Goal: Use online tool/utility: Utilize a website feature to perform a specific function

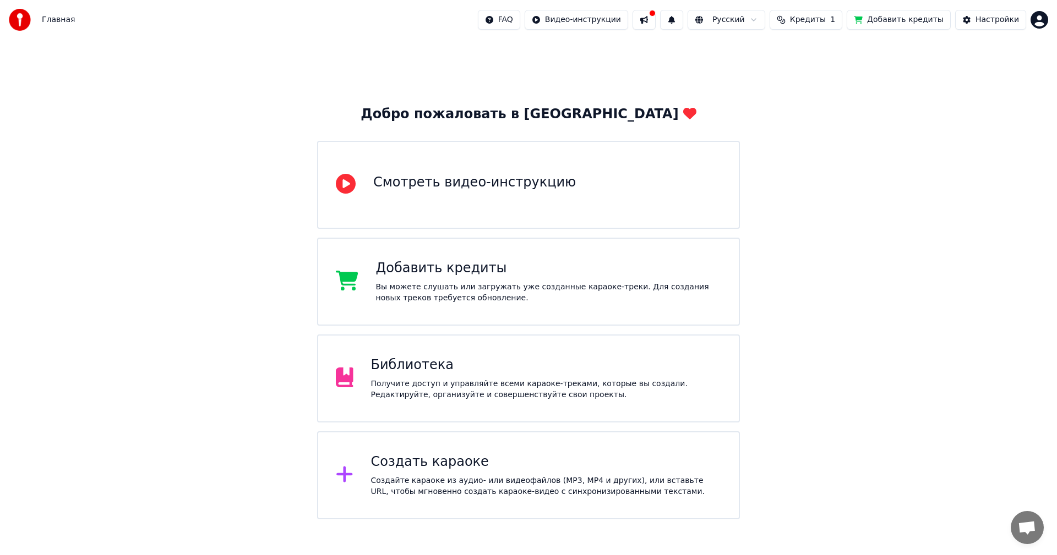
click at [544, 368] on div "Библиотека" at bounding box center [546, 366] width 351 height 18
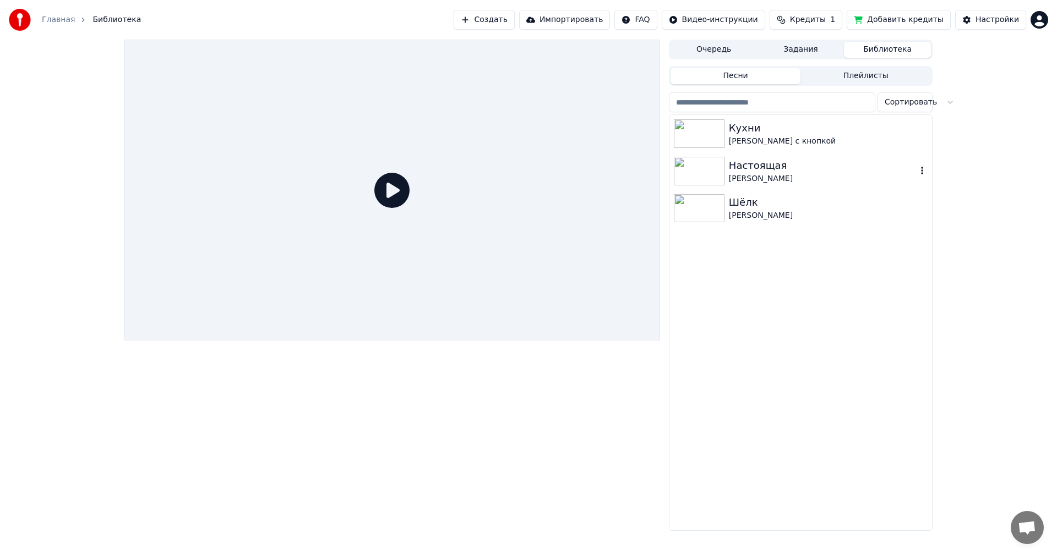
click at [757, 168] on div "Настоящая" at bounding box center [823, 165] width 188 height 15
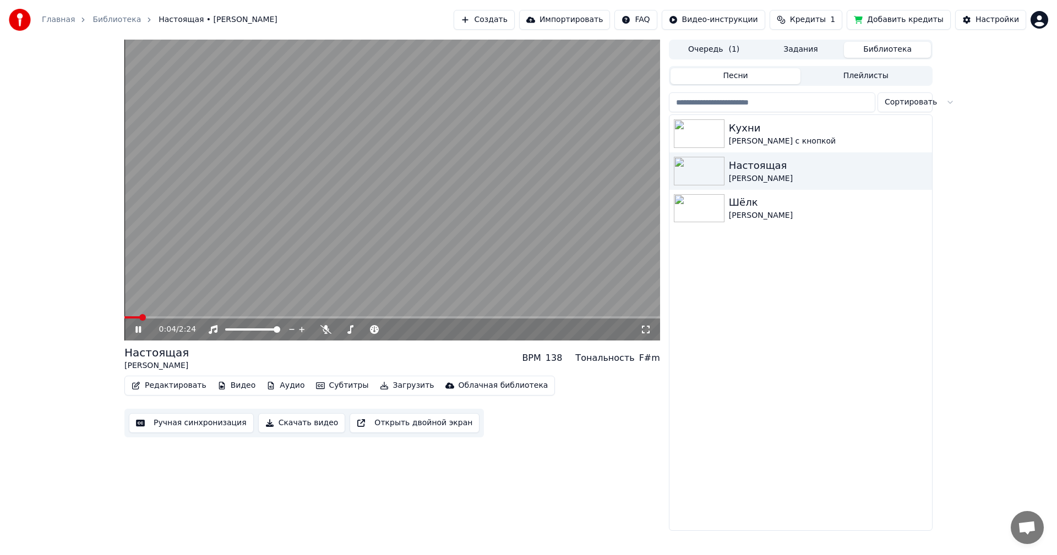
click at [137, 331] on icon at bounding box center [138, 329] width 6 height 7
click at [124, 318] on span at bounding box center [127, 317] width 7 height 7
click at [137, 332] on icon at bounding box center [138, 330] width 7 height 8
click at [325, 329] on icon at bounding box center [325, 329] width 11 height 9
click at [351, 329] on span at bounding box center [344, 330] width 13 height 2
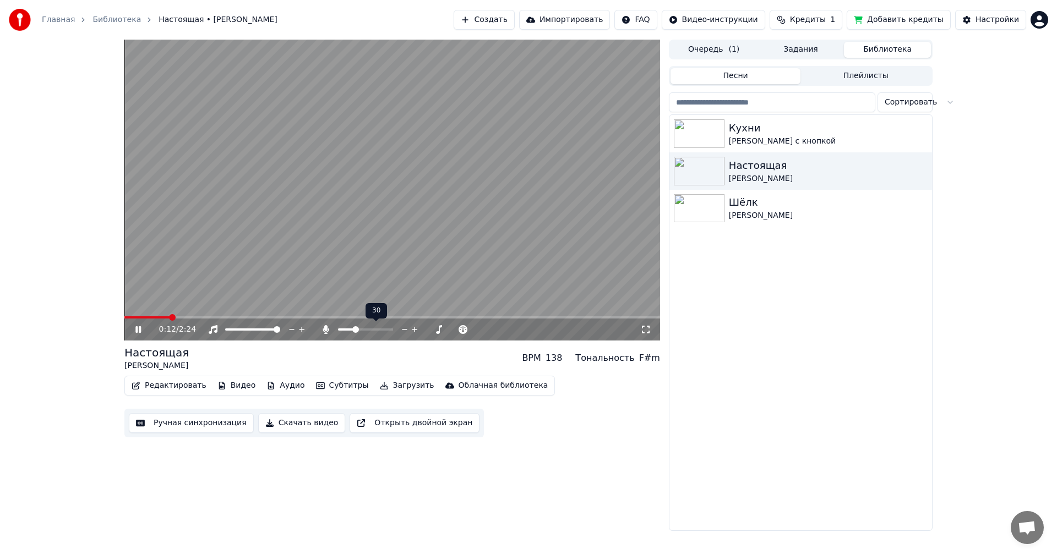
click at [354, 328] on span at bounding box center [355, 329] width 7 height 7
click at [477, 362] on div "Настоящая [PERSON_NAME] BPM 138 Тональность F#m" at bounding box center [392, 358] width 536 height 26
click at [401, 199] on video at bounding box center [392, 190] width 536 height 301
click at [126, 315] on video at bounding box center [392, 190] width 536 height 301
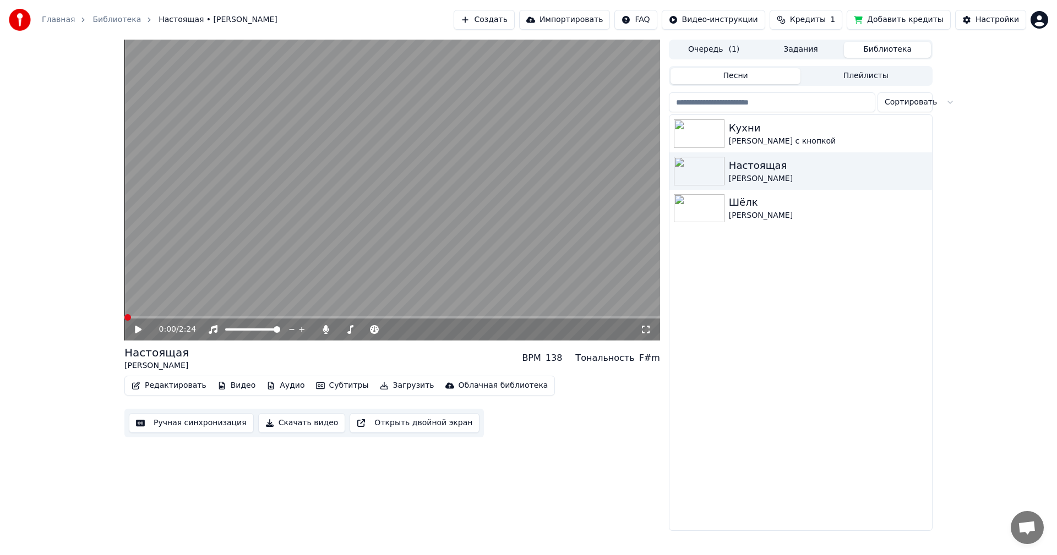
click at [124, 314] on span at bounding box center [127, 317] width 7 height 7
click at [135, 334] on icon at bounding box center [146, 329] width 26 height 9
click at [396, 174] on video at bounding box center [392, 190] width 536 height 301
click at [186, 315] on video at bounding box center [392, 190] width 536 height 301
click at [182, 316] on video at bounding box center [392, 190] width 536 height 301
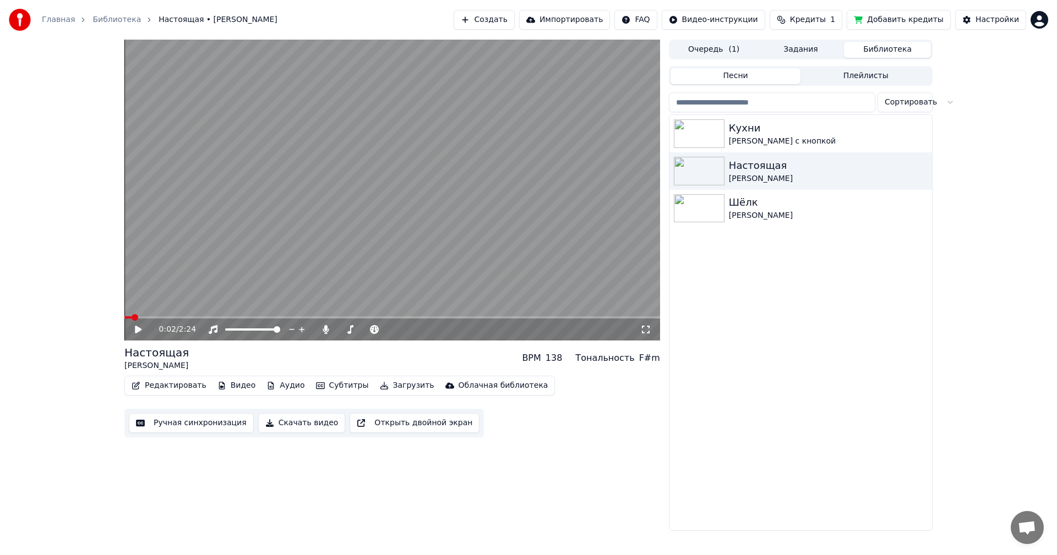
click at [131, 318] on span at bounding box center [127, 317] width 7 height 2
click at [136, 332] on icon at bounding box center [138, 330] width 7 height 8
click at [136, 332] on icon at bounding box center [138, 329] width 6 height 7
click at [139, 323] on div "0:12 / 2:24" at bounding box center [392, 330] width 536 height 22
click at [139, 325] on icon at bounding box center [146, 329] width 26 height 9
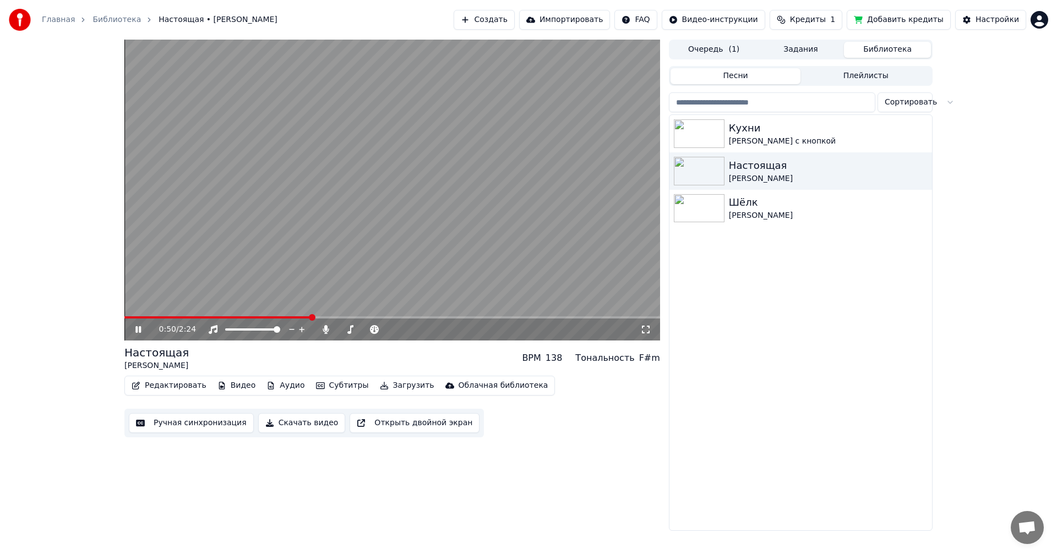
click at [373, 148] on video at bounding box center [392, 190] width 536 height 301
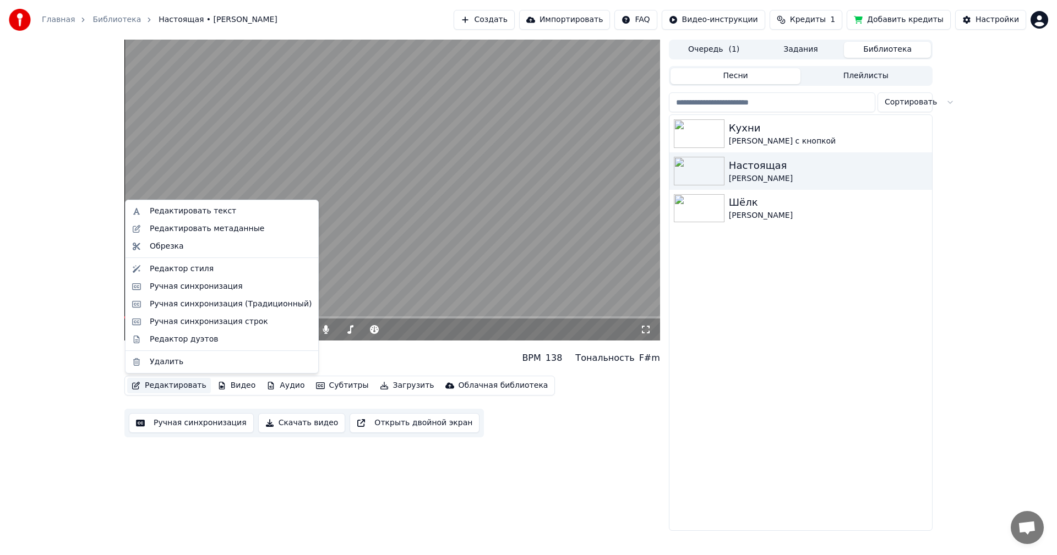
click at [140, 386] on icon "button" at bounding box center [136, 386] width 9 height 8
click at [174, 268] on div "Редактор стиля" at bounding box center [182, 269] width 64 height 11
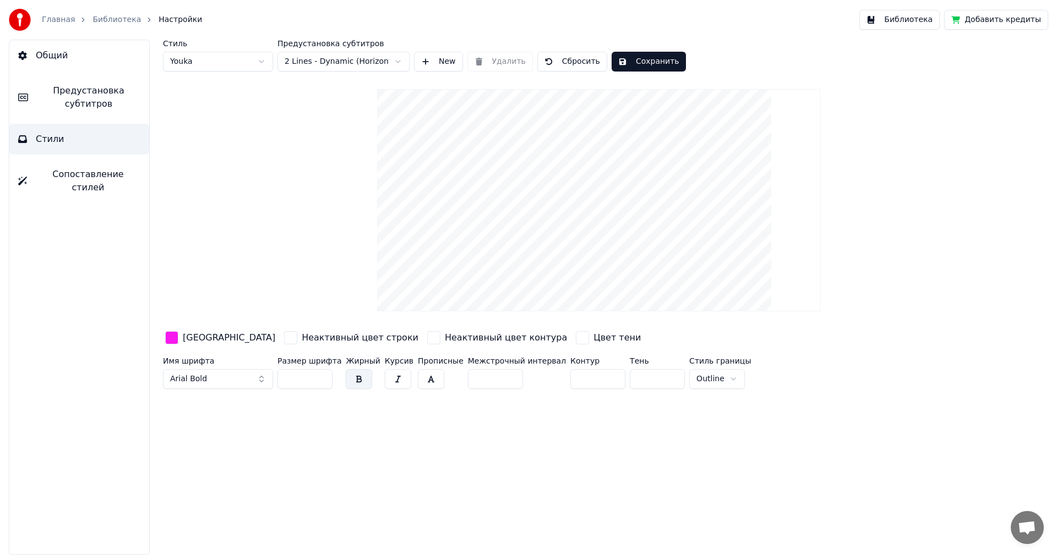
click at [284, 335] on div "button" at bounding box center [290, 337] width 13 height 13
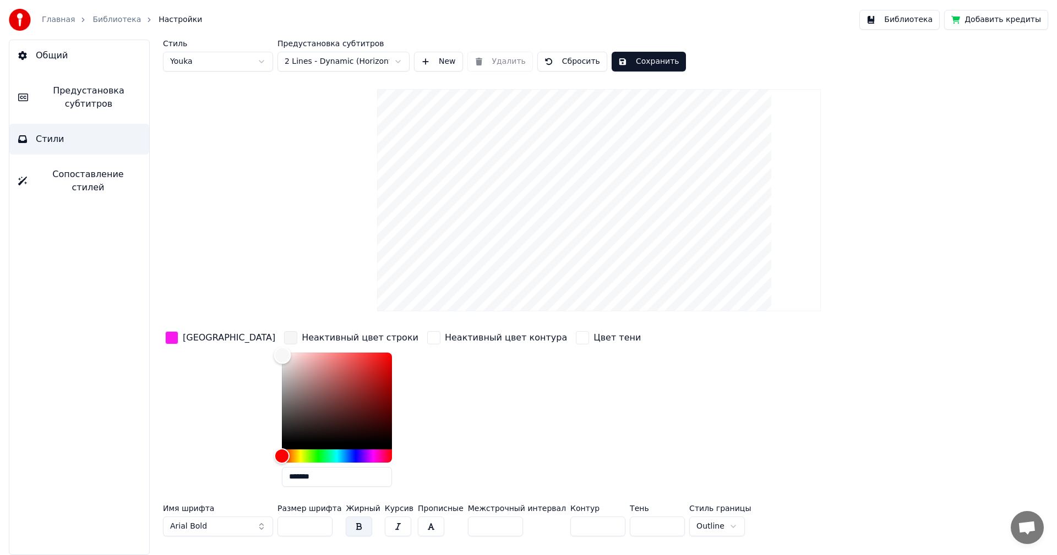
type input "*******"
drag, startPoint x: 280, startPoint y: 376, endPoint x: 240, endPoint y: 335, distance: 58.0
click at [240, 335] on div "Цвет заливки Неактивный цвет строки ******* Неактивный цвет контура Цвет тени" at bounding box center [533, 412] width 740 height 167
click at [264, 239] on div "Стиль Youka Предустановка субтитров 2 Lines - Dynamic (Horizontal) New Удалить …" at bounding box center [599, 290] width 872 height 501
click at [302, 61] on html "Главная Библиотека Настройки Библиотека Добавить кредиты Общий Предустановка су…" at bounding box center [528, 277] width 1057 height 555
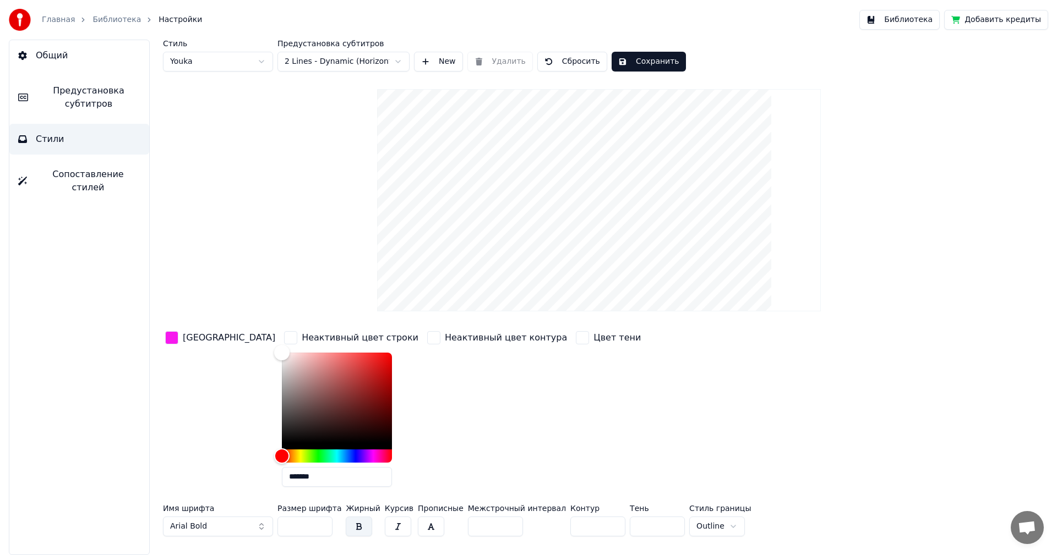
click at [81, 91] on span "Предустановка субтитров" at bounding box center [88, 97] width 103 height 26
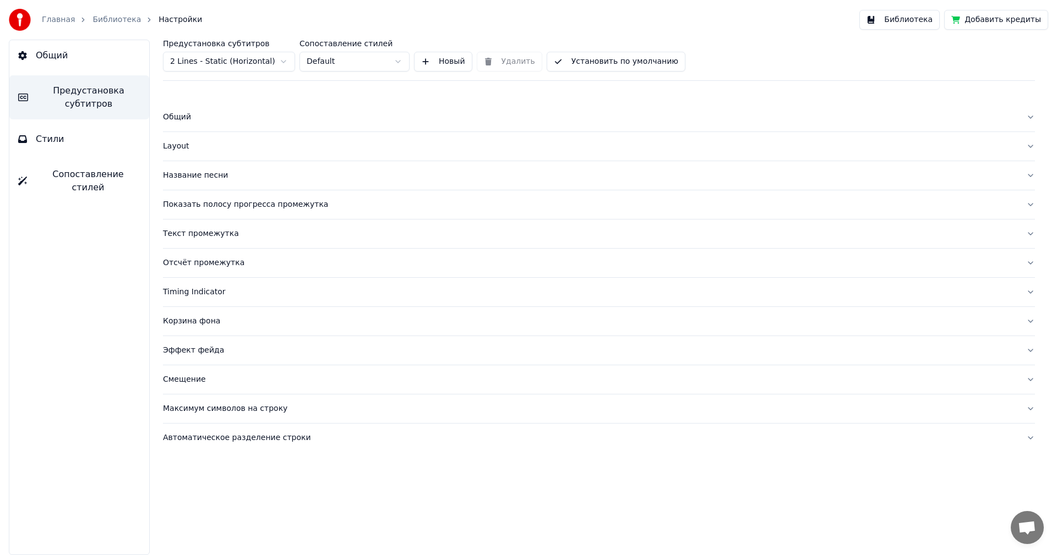
click at [180, 146] on div "Layout" at bounding box center [590, 146] width 854 height 11
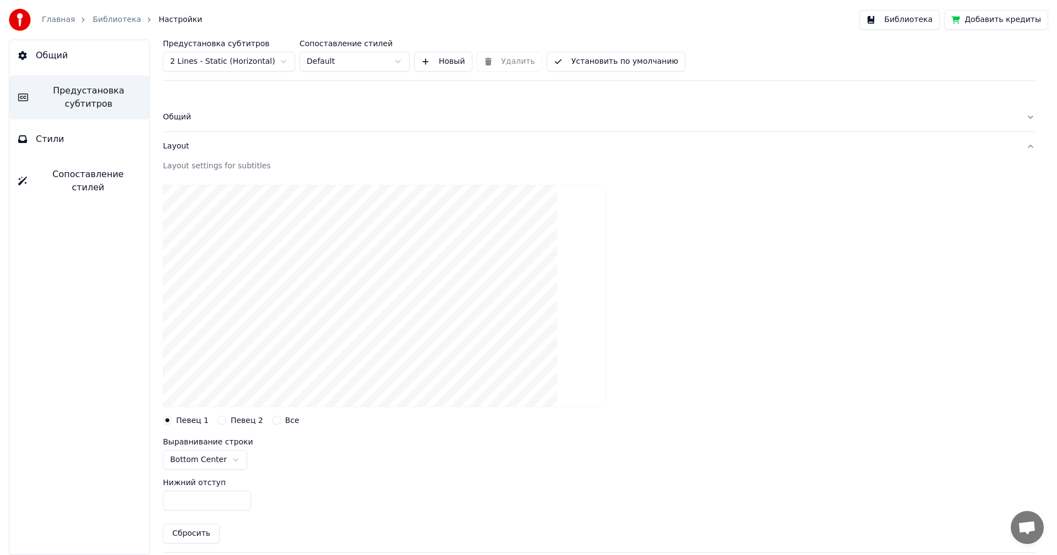
click at [186, 121] on div "Общий" at bounding box center [590, 117] width 854 height 11
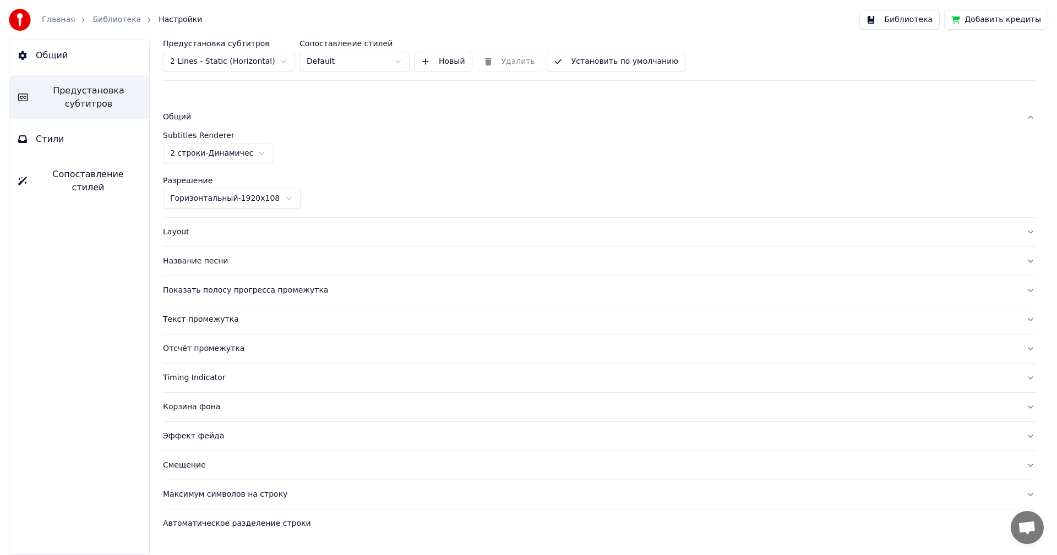
click at [186, 121] on div "Общий" at bounding box center [590, 117] width 854 height 11
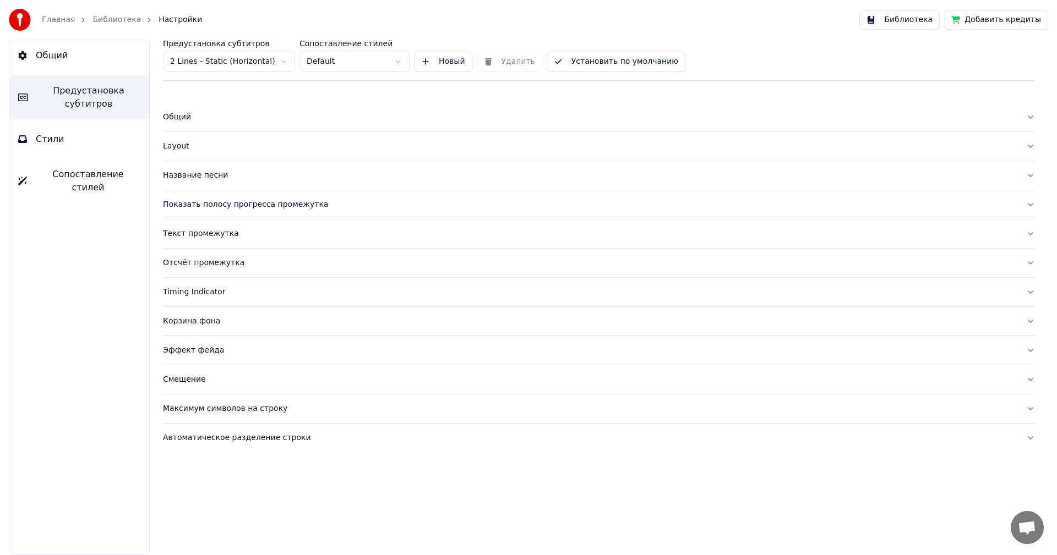
click at [186, 121] on div "Общий" at bounding box center [590, 117] width 854 height 11
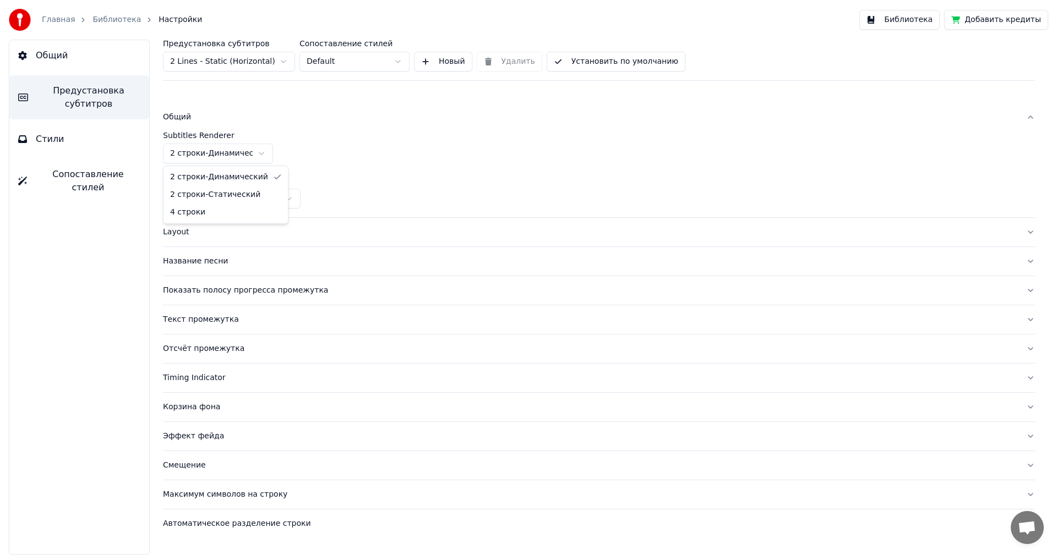
click at [231, 159] on html "Главная Библиотека Настройки Библиотека Добавить кредиты Общий Предустановка су…" at bounding box center [528, 277] width 1057 height 555
click at [226, 259] on div "Название песни" at bounding box center [590, 261] width 854 height 11
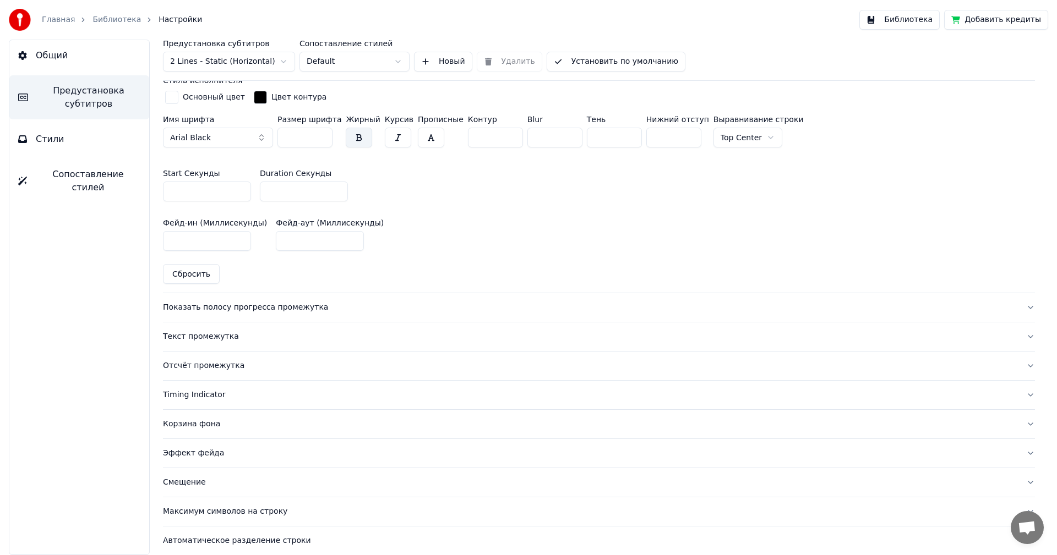
scroll to position [502, 0]
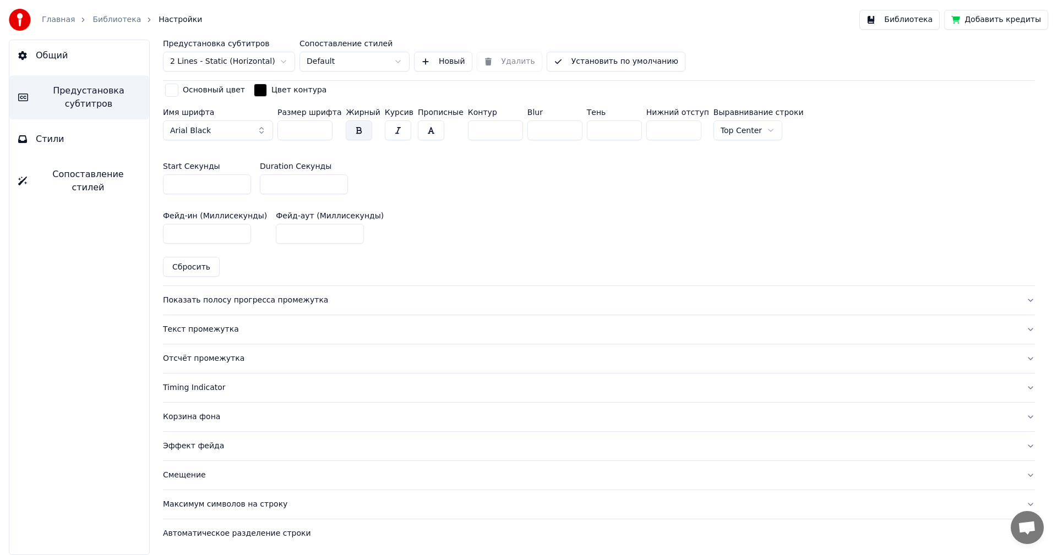
click at [203, 305] on button "Показать полосу прогресса промежутка" at bounding box center [599, 300] width 872 height 29
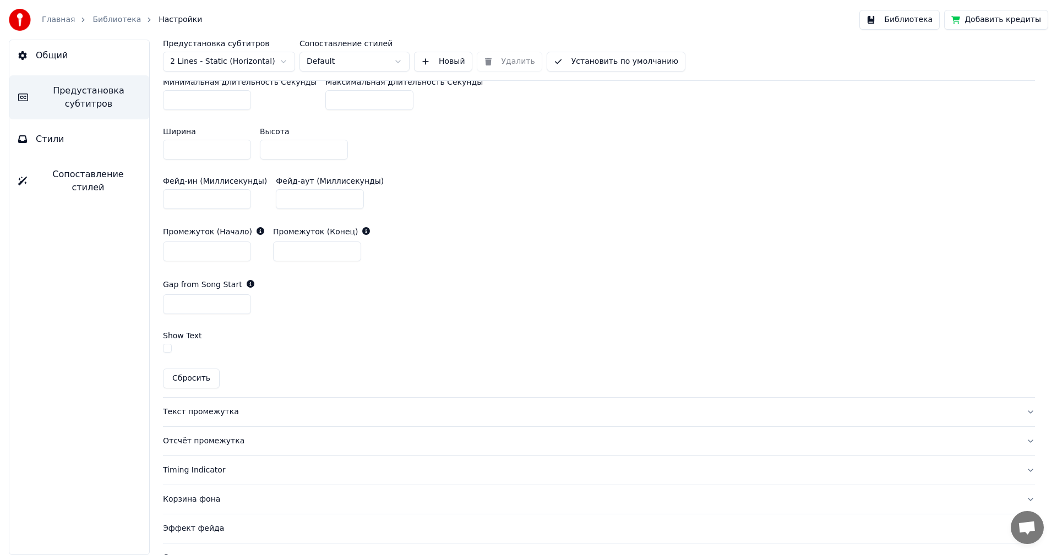
scroll to position [604, 0]
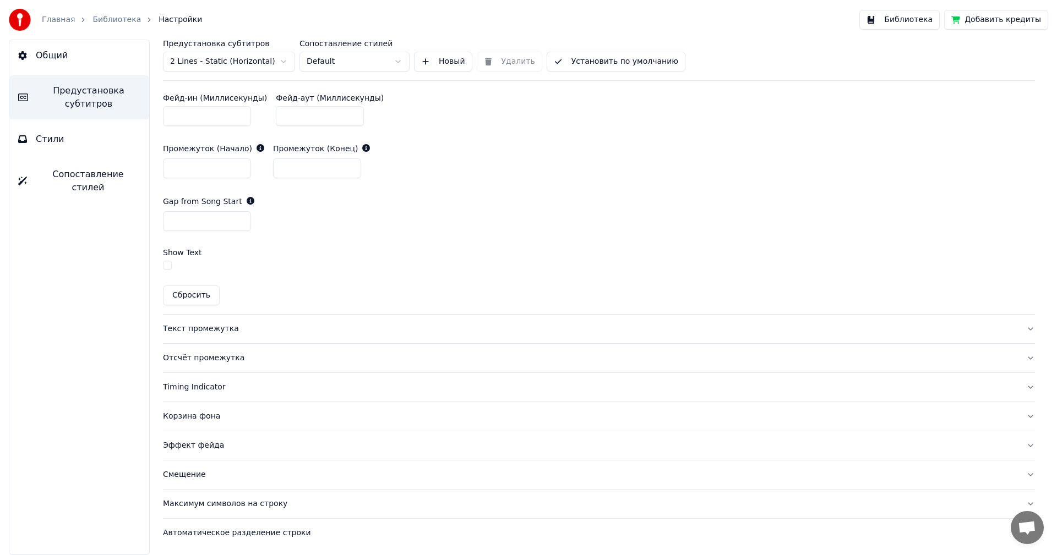
click at [197, 327] on div "Текст промежутка" at bounding box center [590, 329] width 854 height 11
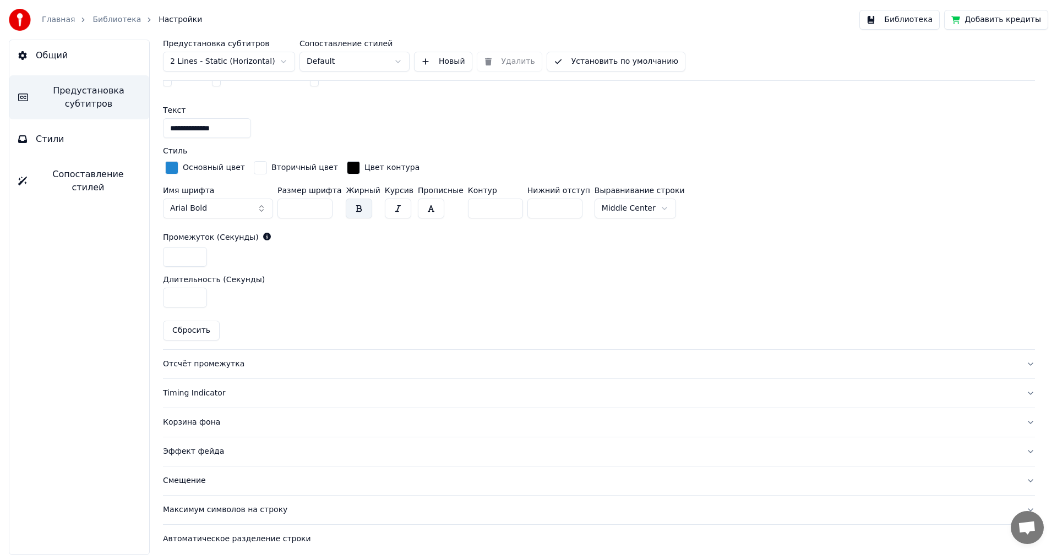
scroll to position [453, 0]
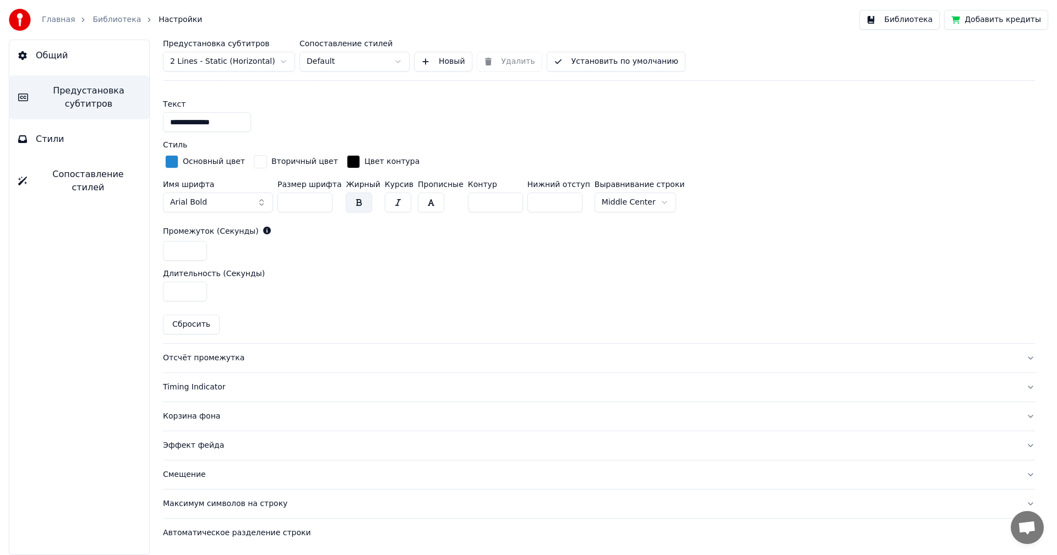
click at [198, 453] on button "Эффект фейда" at bounding box center [599, 445] width 872 height 29
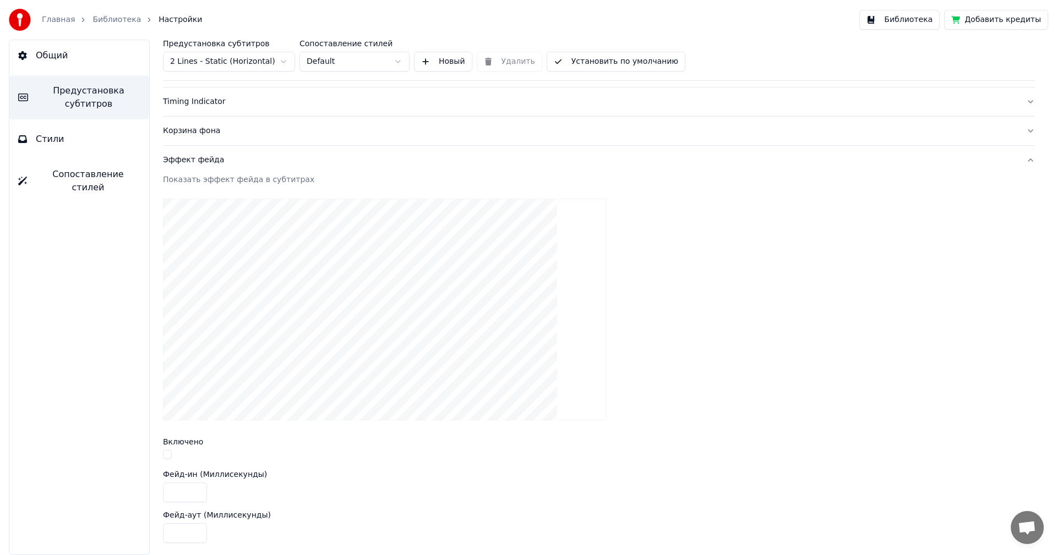
scroll to position [316, 0]
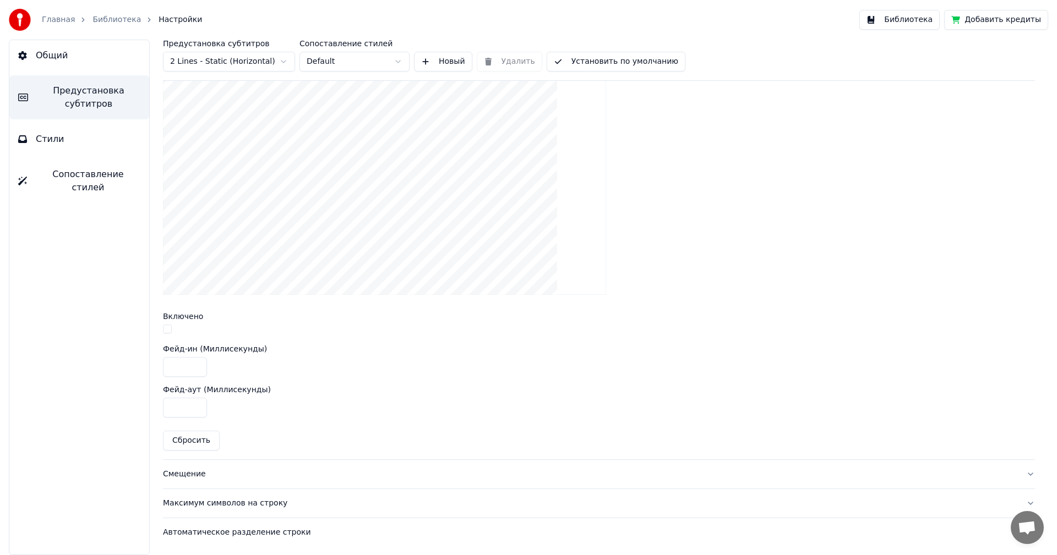
click at [195, 472] on div "Смещение" at bounding box center [590, 474] width 854 height 11
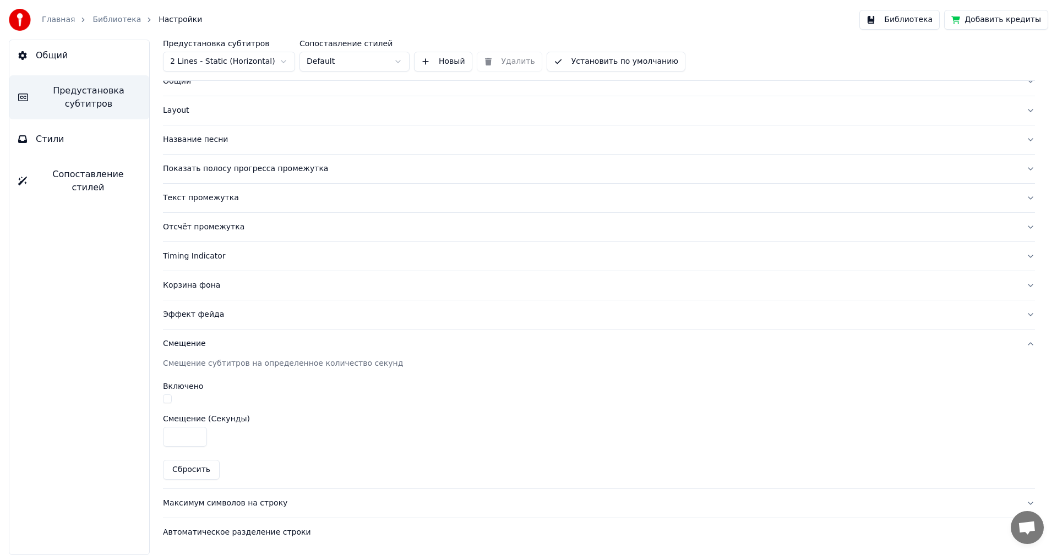
scroll to position [36, 0]
click at [219, 506] on div "Максимум символов на строку" at bounding box center [590, 503] width 854 height 11
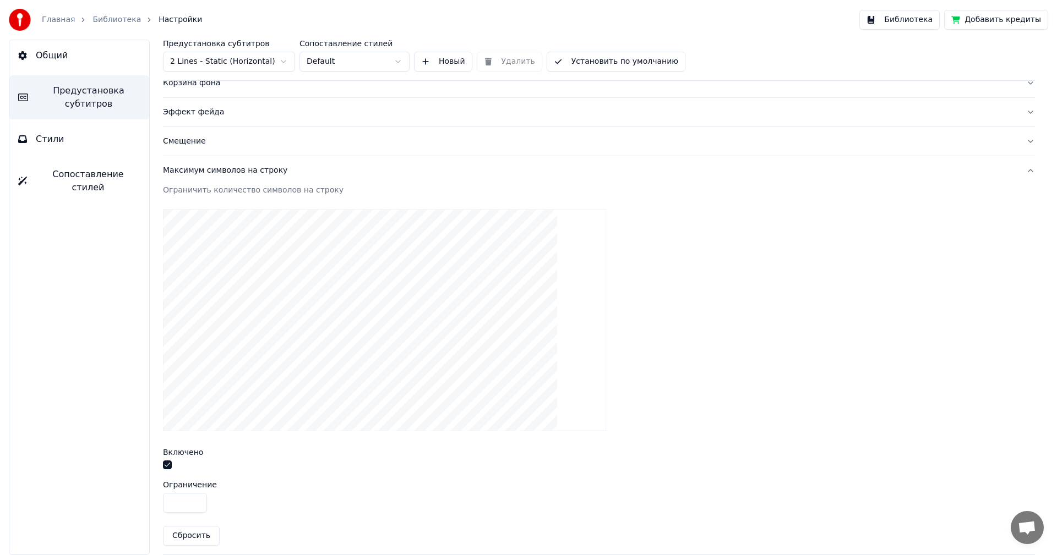
scroll to position [275, 0]
